Goal: Transaction & Acquisition: Purchase product/service

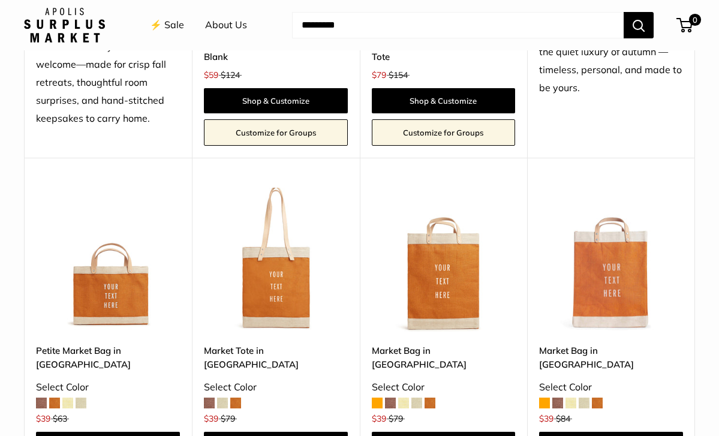
scroll to position [1318, 0]
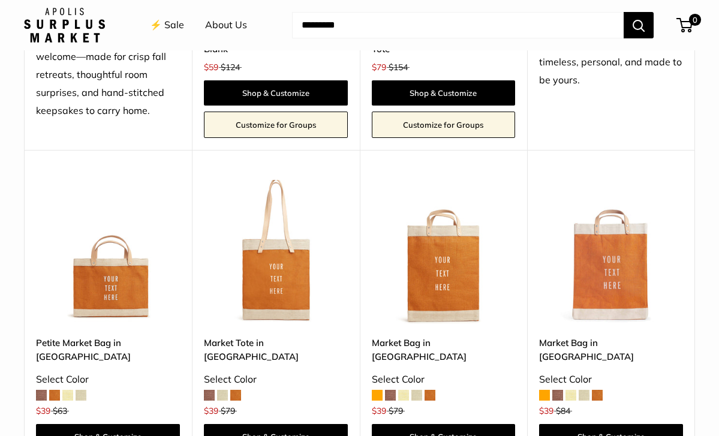
click at [0, 0] on img at bounding box center [0, 0] width 0 height 0
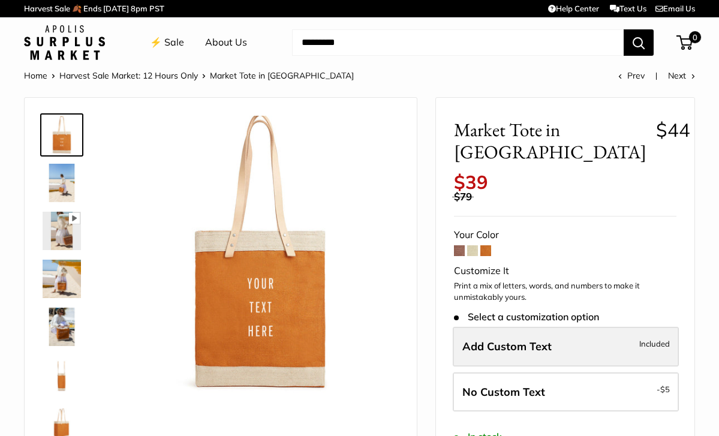
click at [517, 340] on span "Add Custom Text" at bounding box center [506, 347] width 89 height 14
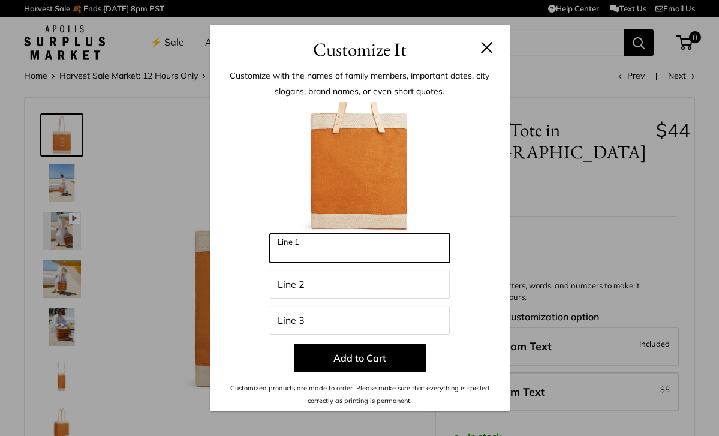
click at [346, 243] on input "Line 1" at bounding box center [360, 248] width 180 height 29
type input "******"
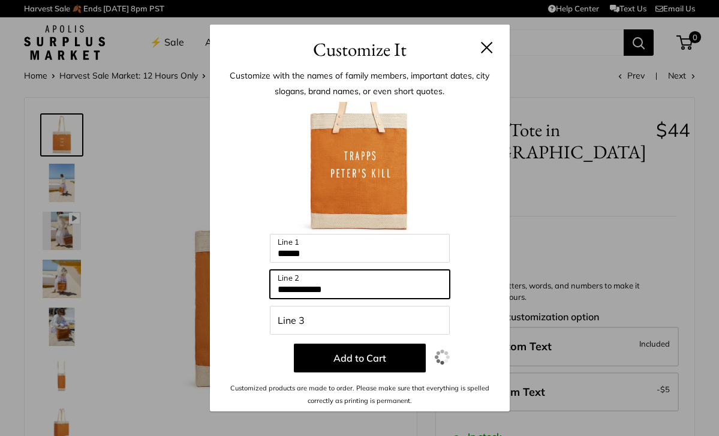
type input "**********"
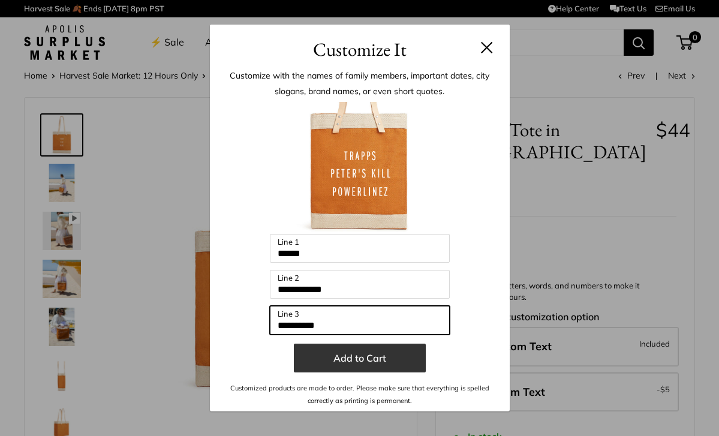
type input "**********"
click at [370, 367] on button "Add to Cart" at bounding box center [360, 358] width 132 height 29
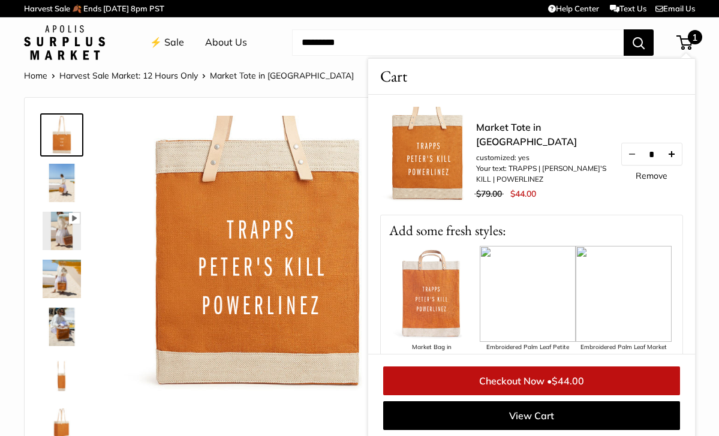
click at [682, 164] on button "Increase quantity by 1" at bounding box center [672, 154] width 20 height 22
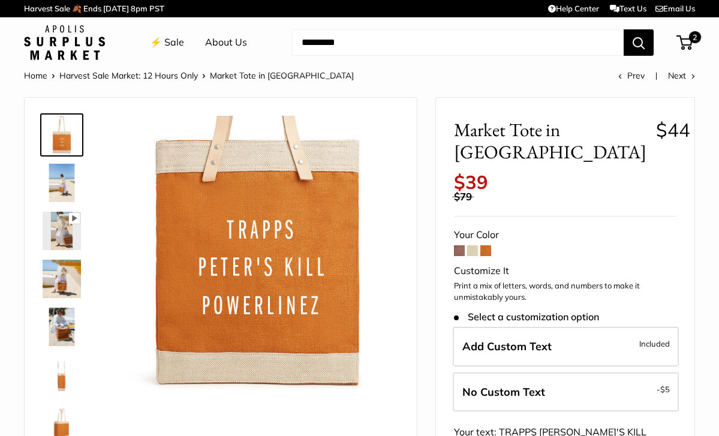
click at [172, 41] on link "⚡️ Sale" at bounding box center [167, 43] width 34 height 18
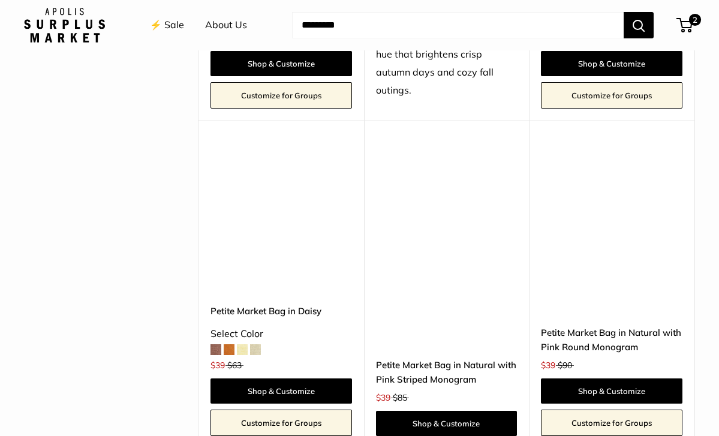
scroll to position [2110, 0]
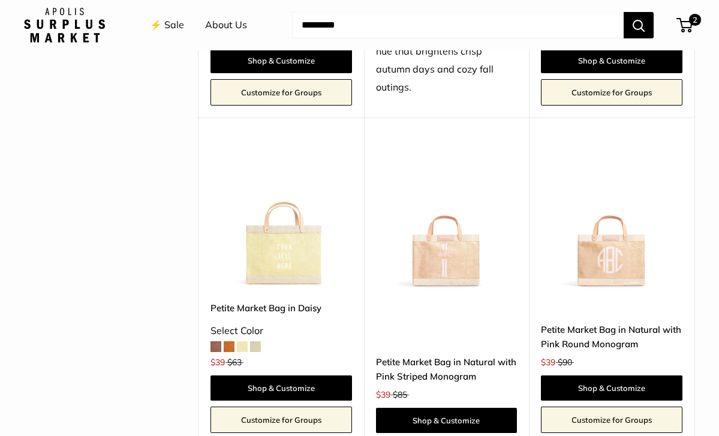
click at [0, 0] on img at bounding box center [0, 0] width 0 height 0
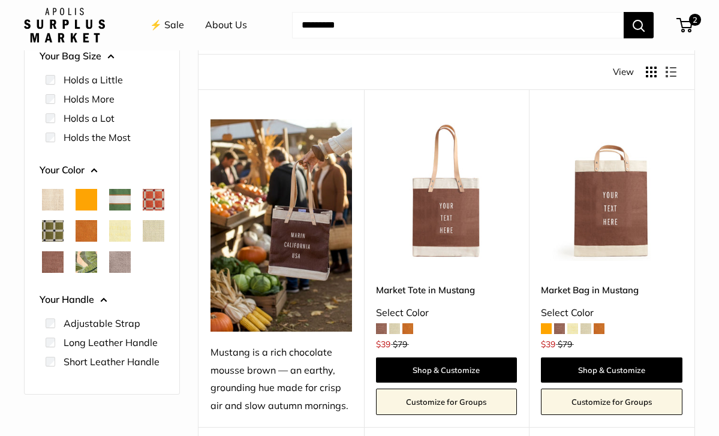
scroll to position [145, 0]
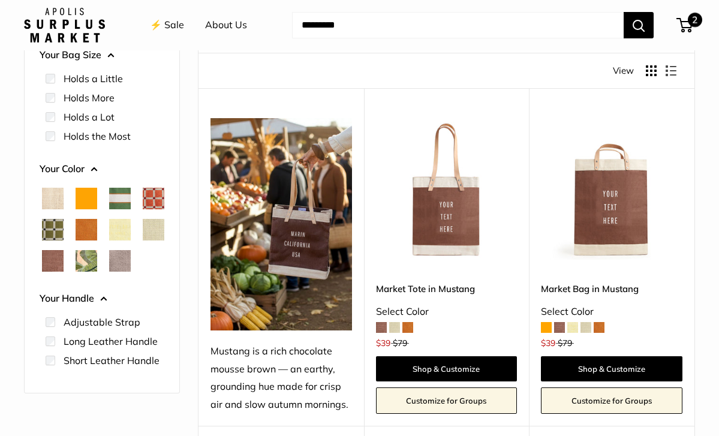
click at [687, 23] on span "2" at bounding box center [685, 25] width 16 height 14
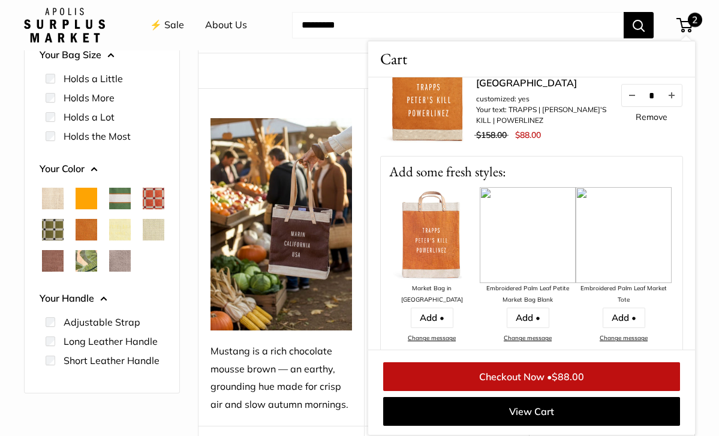
scroll to position [0, 0]
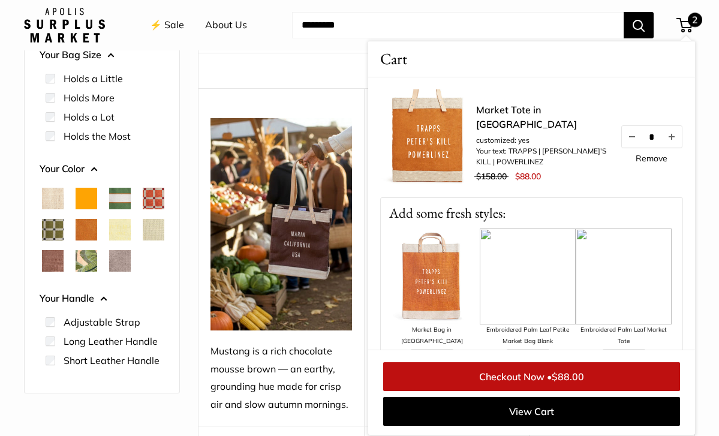
click at [530, 23] on input "Search..." at bounding box center [458, 25] width 332 height 26
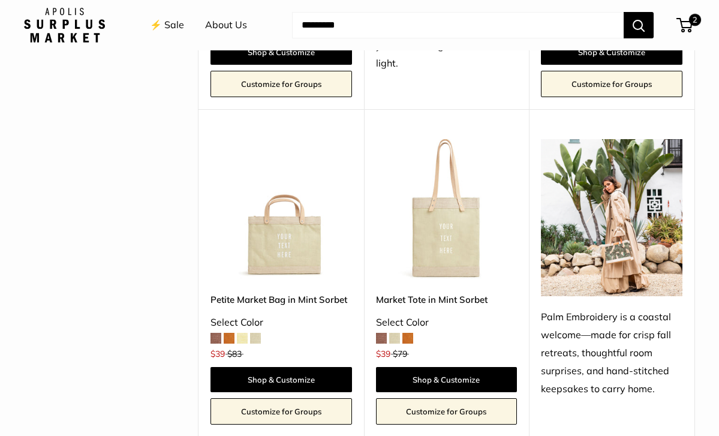
scroll to position [844, 0]
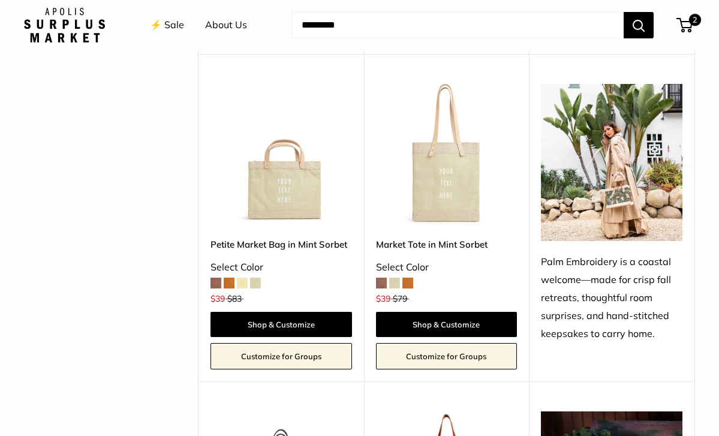
click at [0, 0] on img at bounding box center [0, 0] width 0 height 0
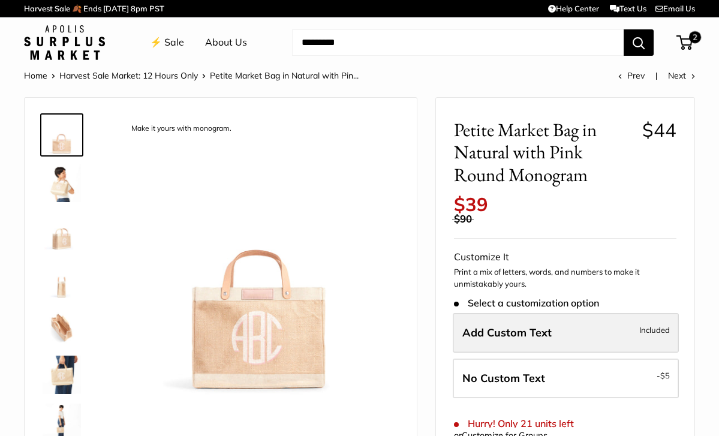
click at [566, 324] on label "Add Custom Text Included" at bounding box center [566, 333] width 226 height 40
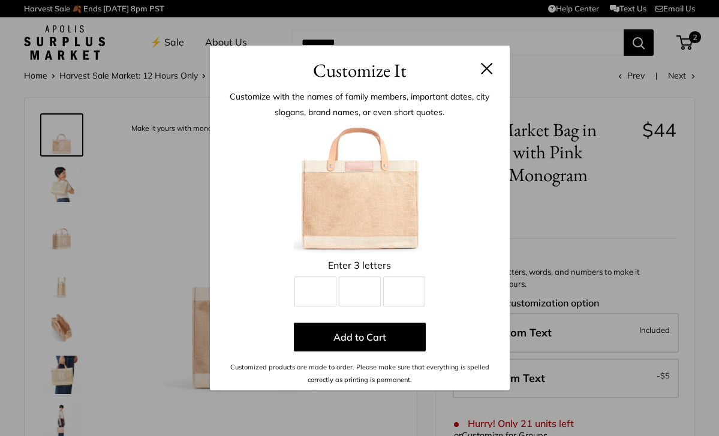
click at [481, 70] on button at bounding box center [487, 68] width 12 height 12
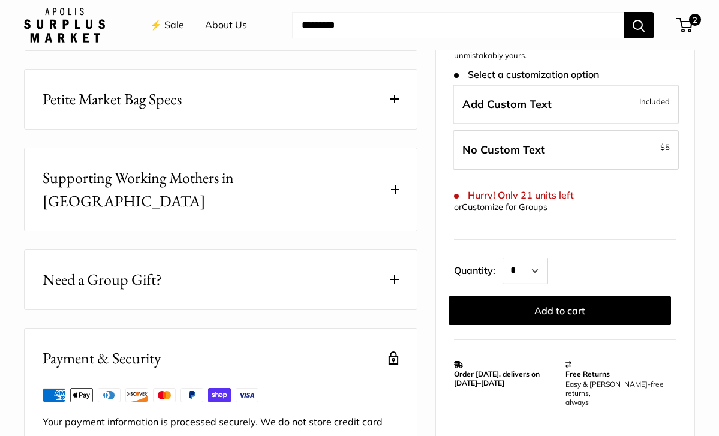
scroll to position [709, 0]
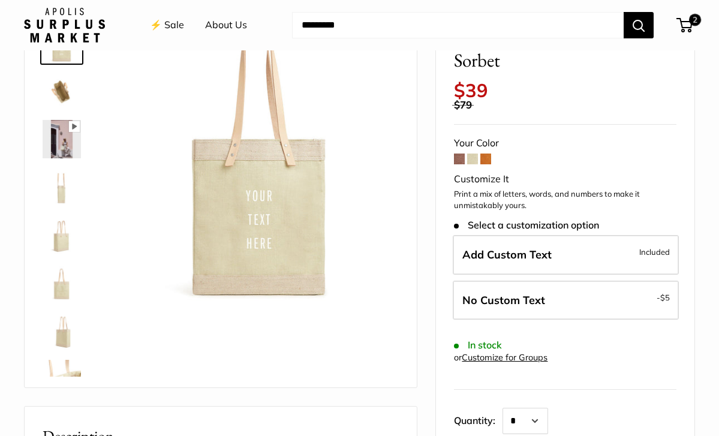
scroll to position [109, 0]
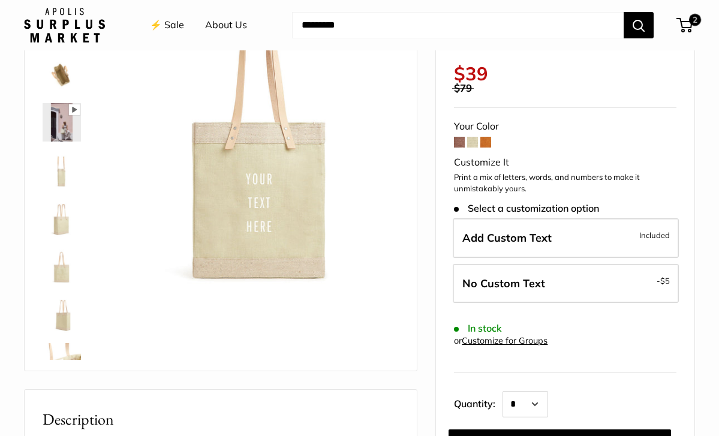
click at [474, 137] on span at bounding box center [472, 142] width 11 height 11
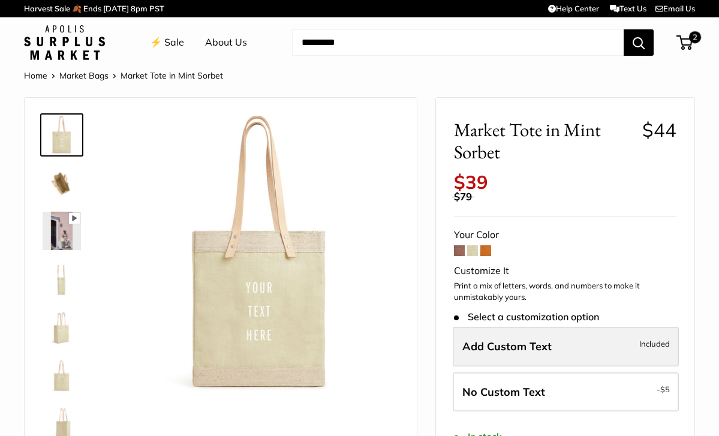
click at [524, 327] on label "Add Custom Text Included" at bounding box center [566, 347] width 226 height 40
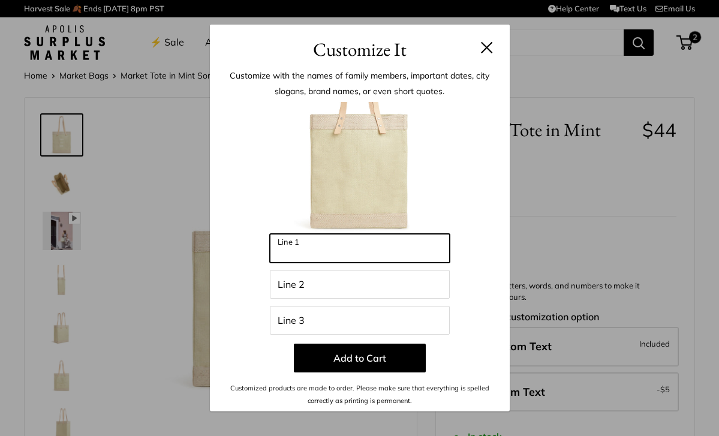
click at [382, 256] on input "Line 1" at bounding box center [360, 248] width 180 height 29
type input "******"
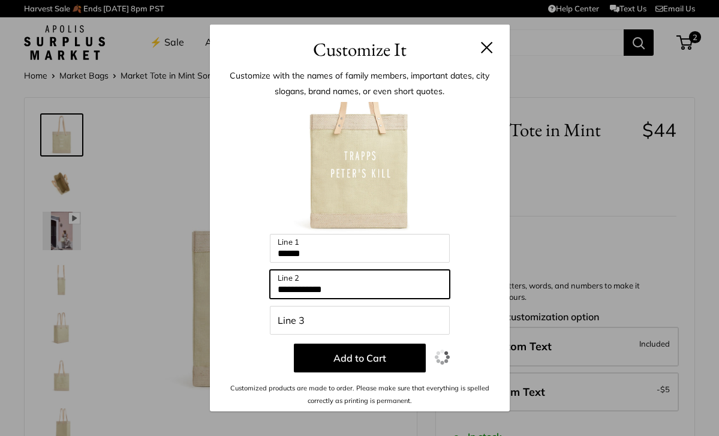
type input "**********"
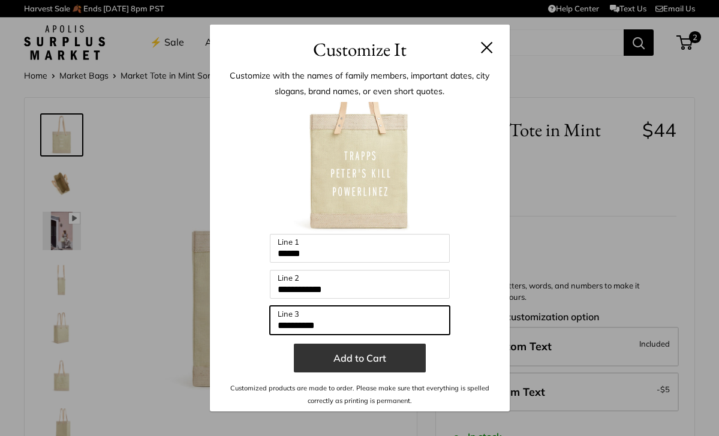
type input "**********"
click at [389, 370] on button "Add to Cart" at bounding box center [360, 358] width 132 height 29
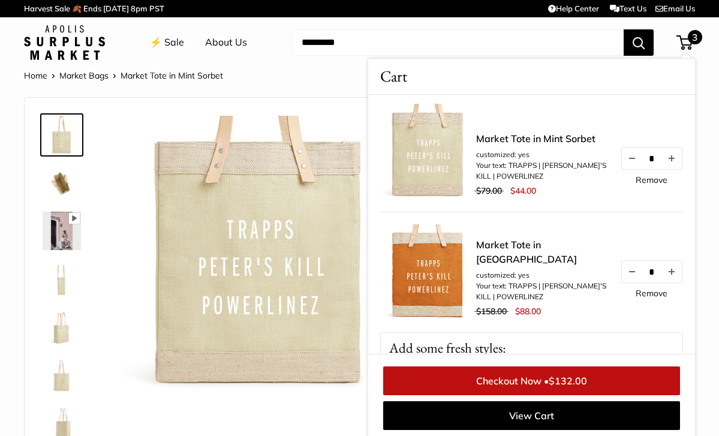
scroll to position [4, 0]
click at [632, 282] on button "Decrease quantity by 1" at bounding box center [632, 271] width 20 height 22
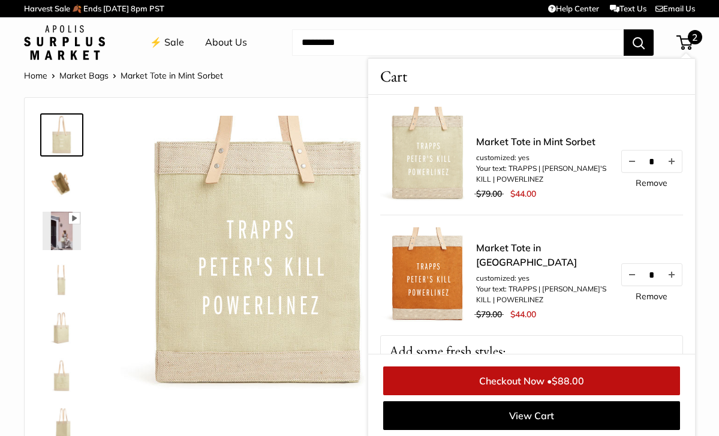
click at [641, 301] on link "Remove" at bounding box center [652, 296] width 32 height 8
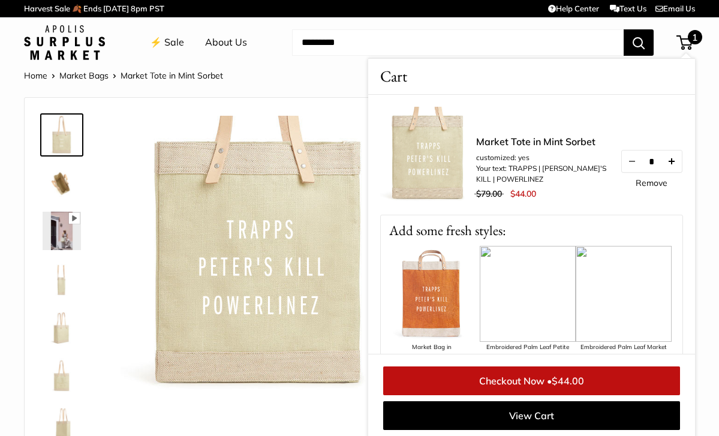
click at [679, 163] on button "Increase quantity by 1" at bounding box center [672, 162] width 20 height 22
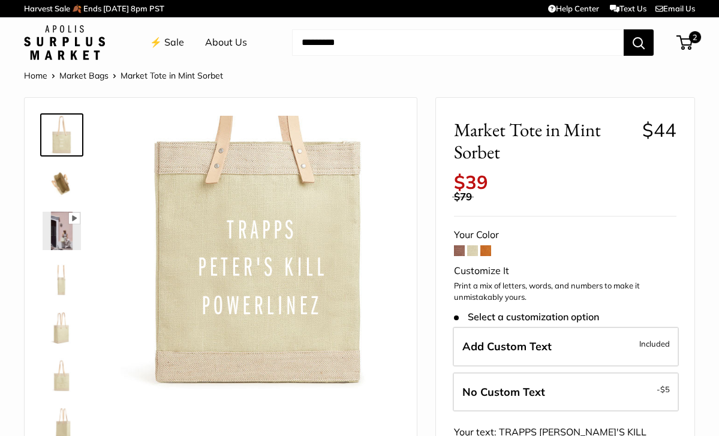
click at [172, 41] on link "⚡️ Sale" at bounding box center [167, 43] width 34 height 18
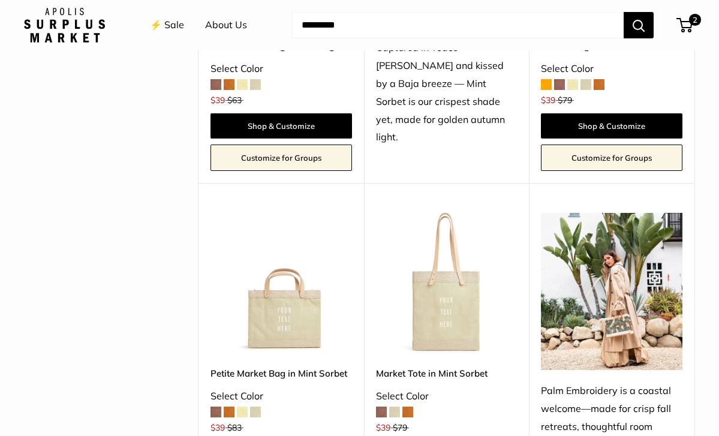
scroll to position [722, 0]
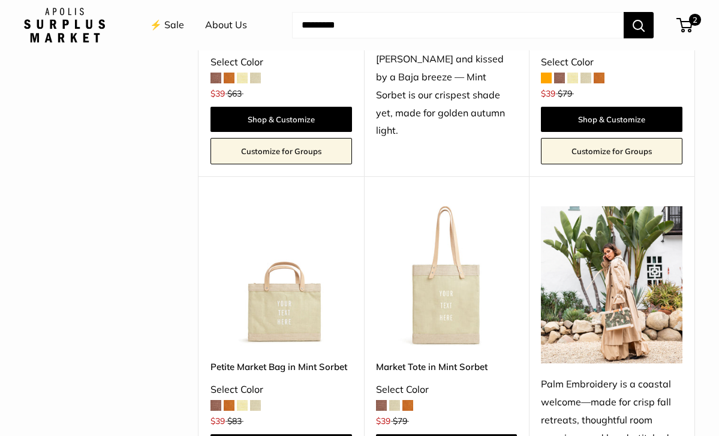
click at [0, 0] on img at bounding box center [0, 0] width 0 height 0
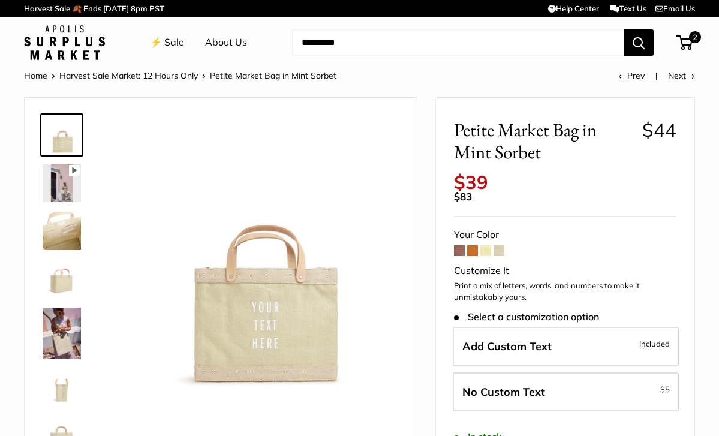
click at [545, 353] on div "Add Custom Text Included No Custom Text - $5" at bounding box center [565, 372] width 227 height 91
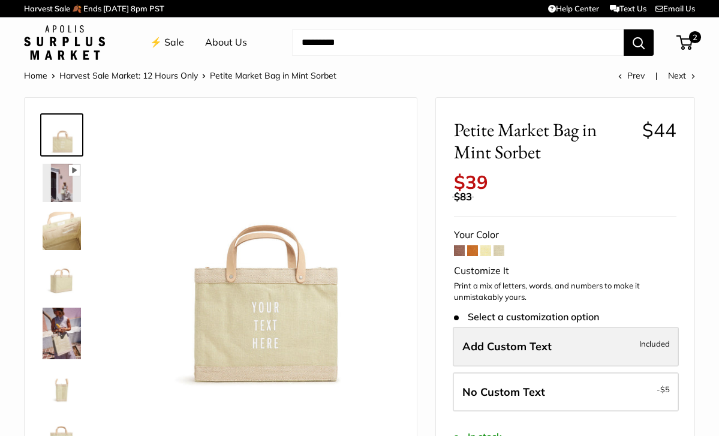
click at [546, 340] on span "Add Custom Text" at bounding box center [506, 347] width 89 height 14
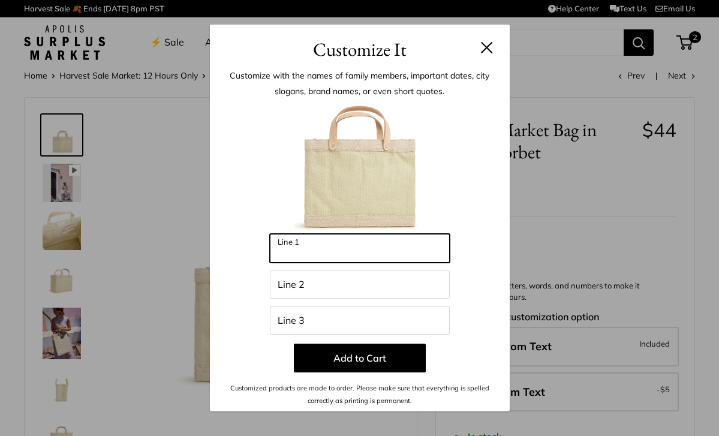
click at [380, 254] on input "Line 1" at bounding box center [360, 248] width 180 height 29
type input "*******"
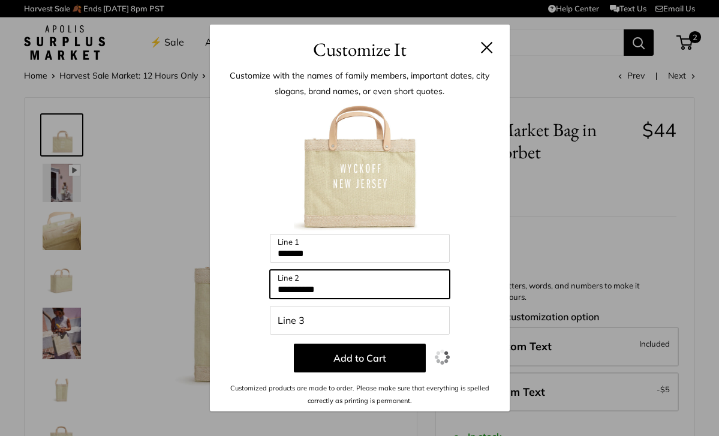
type input "**********"
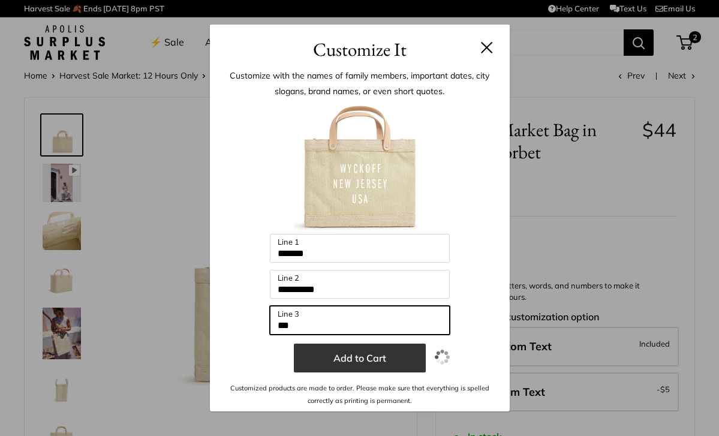
type input "***"
click at [386, 355] on button "Add to Cart" at bounding box center [360, 358] width 132 height 29
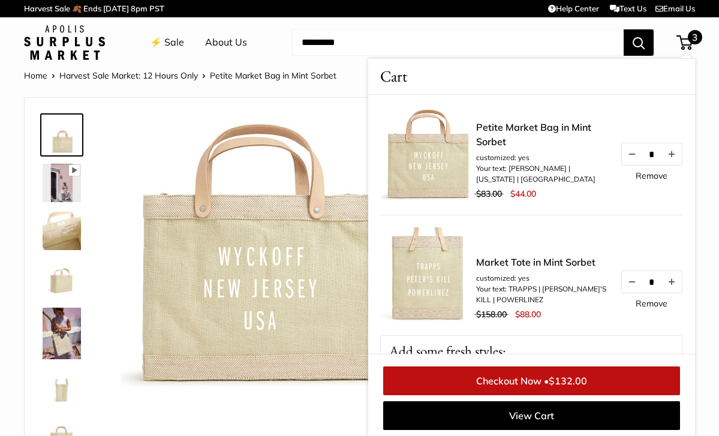
click at [236, 409] on div "Pause Play % buffered 00:00 Unmute Mute Exit fullscreen Enter fullscreen Play S…" at bounding box center [221, 289] width 362 height 358
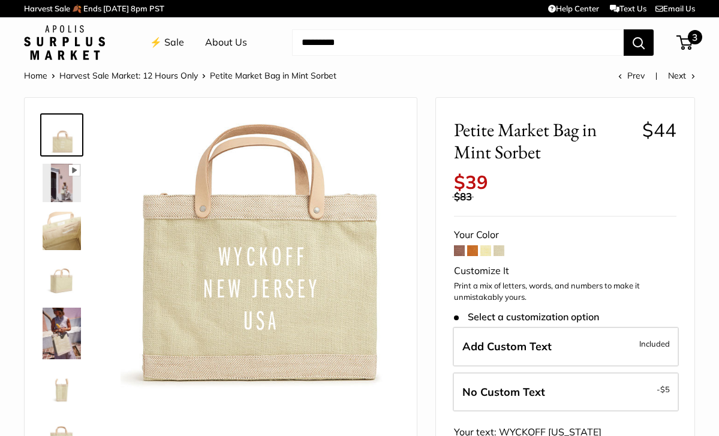
click at [690, 34] on span "3" at bounding box center [695, 37] width 14 height 14
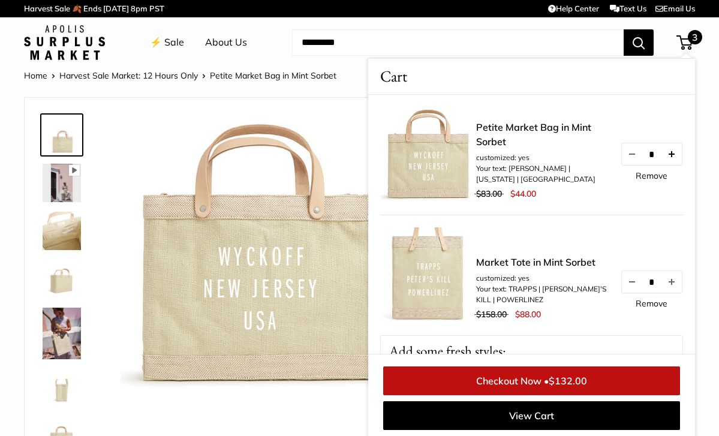
click at [680, 156] on button "Increase quantity by 1" at bounding box center [672, 154] width 20 height 22
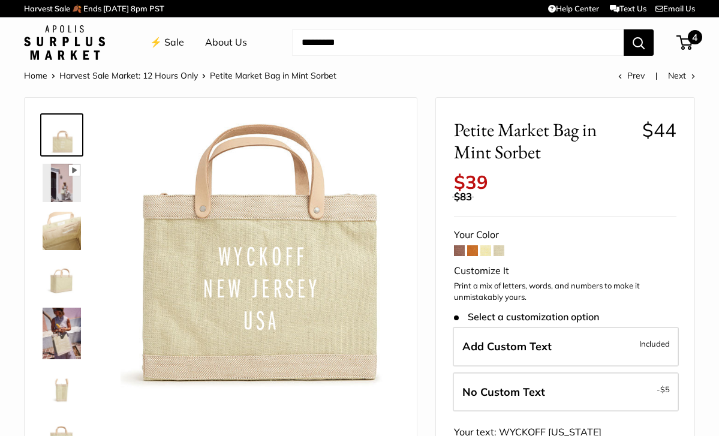
click at [689, 42] on span "4" at bounding box center [685, 42] width 16 height 14
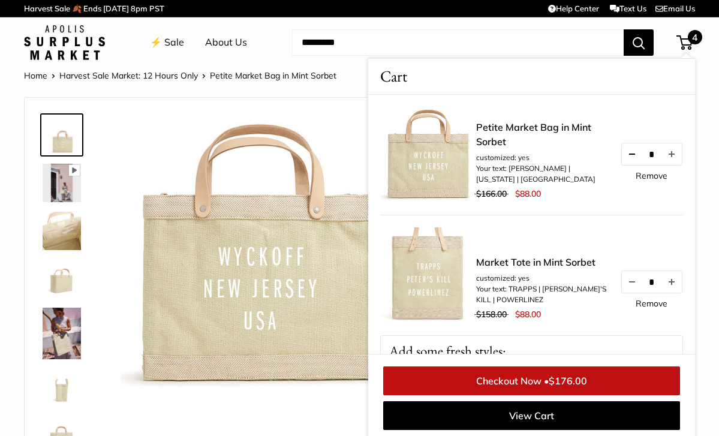
click at [627, 152] on button "Decrease quantity by 1" at bounding box center [632, 154] width 20 height 22
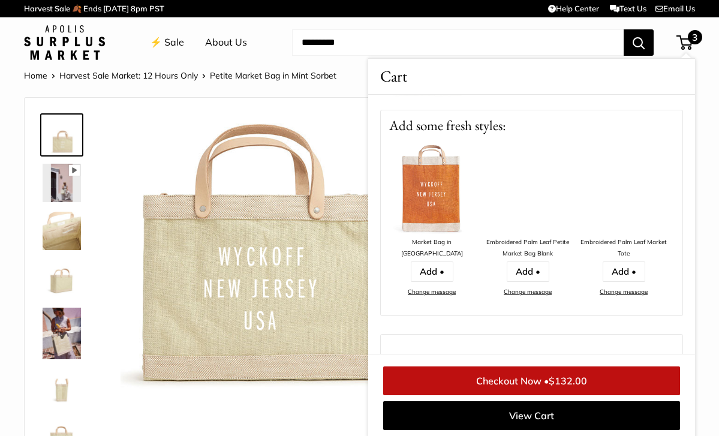
scroll to position [255, 0]
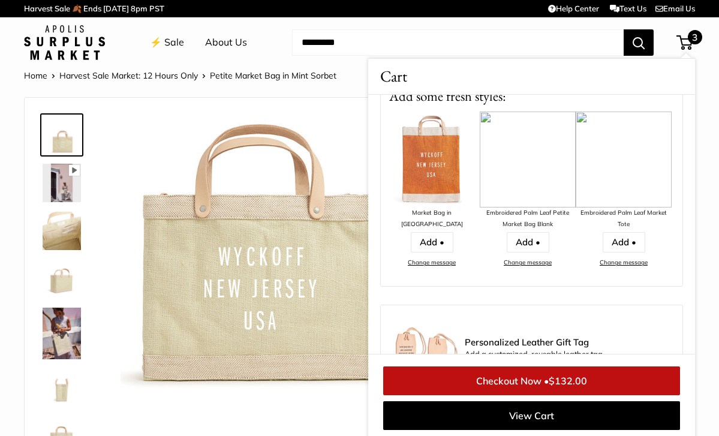
click at [570, 380] on span "$132.00" at bounding box center [568, 381] width 38 height 12
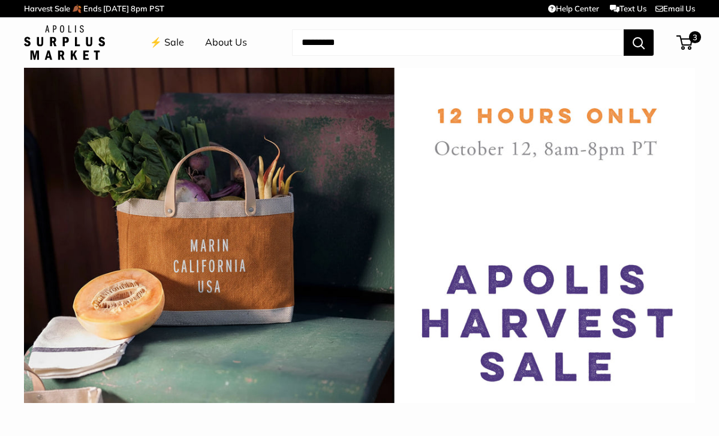
click at [169, 40] on link "⚡️ Sale" at bounding box center [167, 43] width 34 height 18
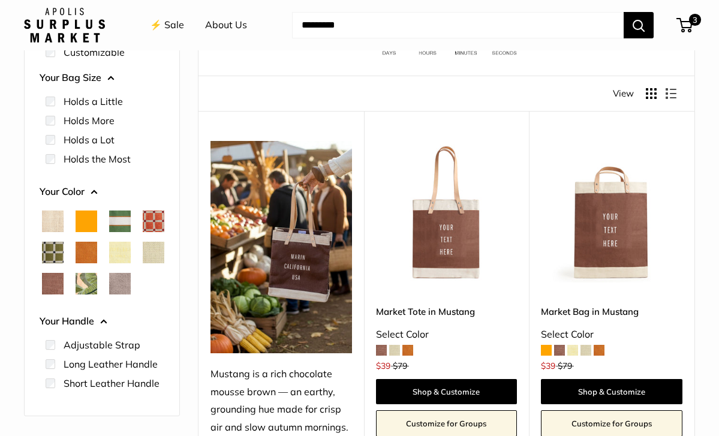
scroll to position [136, 0]
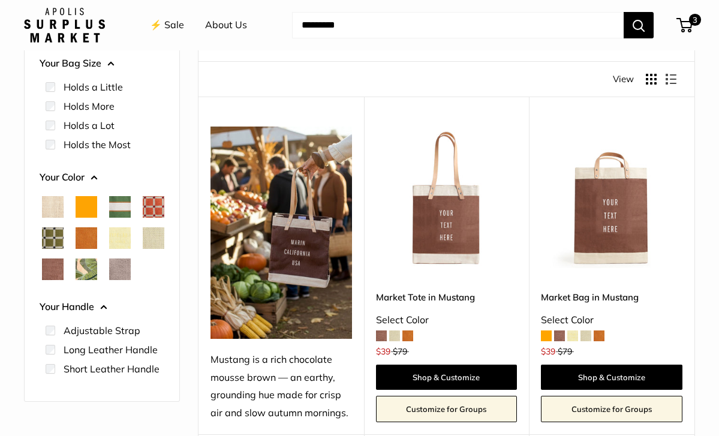
click at [590, 331] on span at bounding box center [586, 336] width 11 height 11
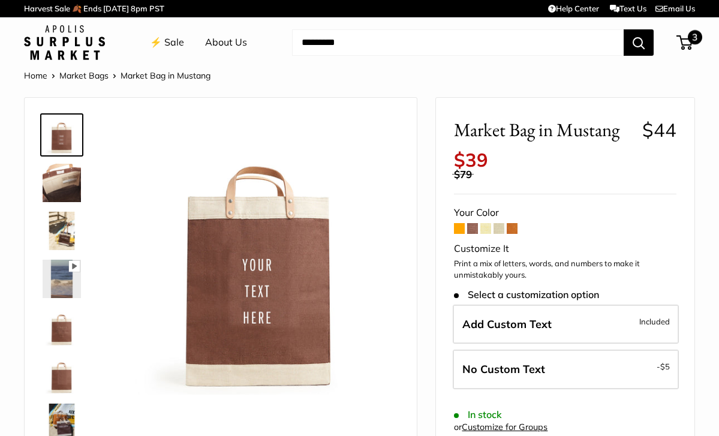
click at [681, 39] on span "3" at bounding box center [685, 42] width 16 height 14
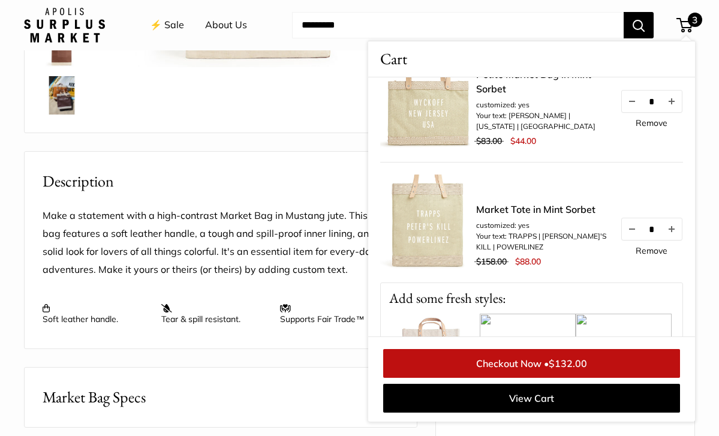
scroll to position [413, 0]
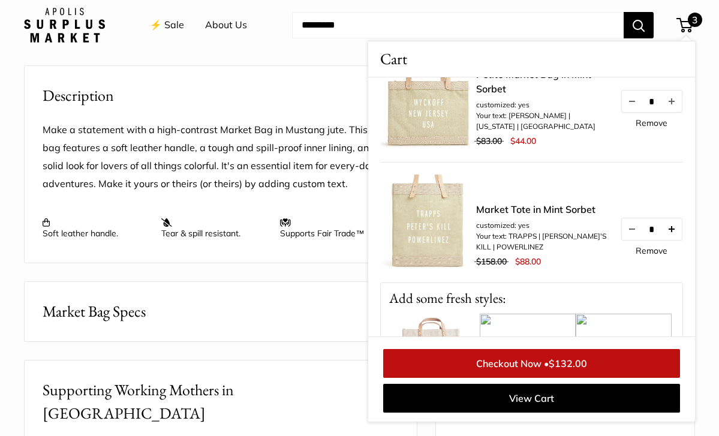
click at [678, 227] on button "Increase quantity by 1" at bounding box center [672, 229] width 20 height 22
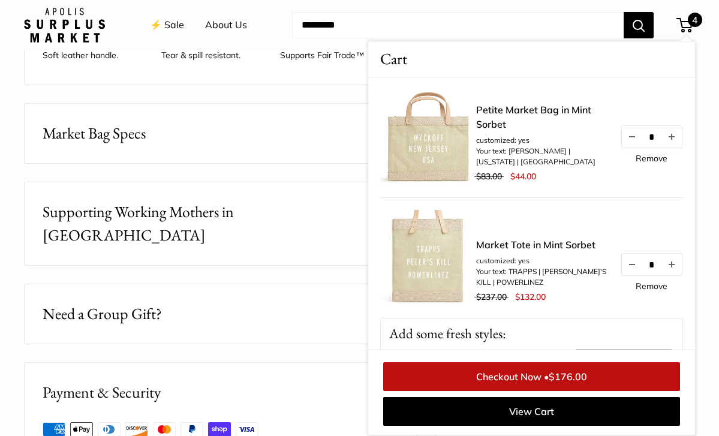
scroll to position [702, 0]
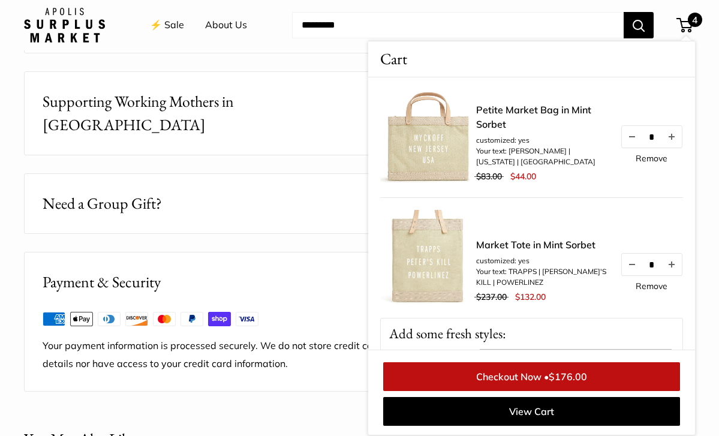
click at [527, 382] on link "Checkout Now • $176.00" at bounding box center [531, 376] width 297 height 29
